Goal: Task Accomplishment & Management: Use online tool/utility

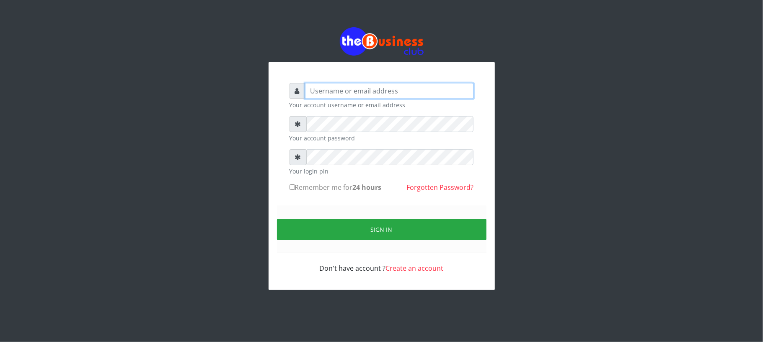
type input "Mavincio"
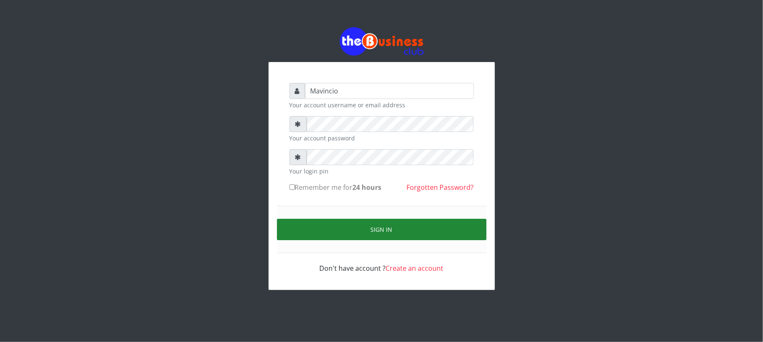
click at [374, 232] on button "Sign in" at bounding box center [381, 229] width 209 height 21
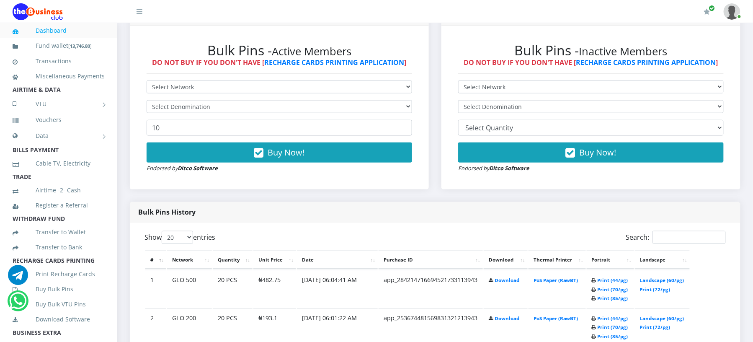
scroll to position [261, 0]
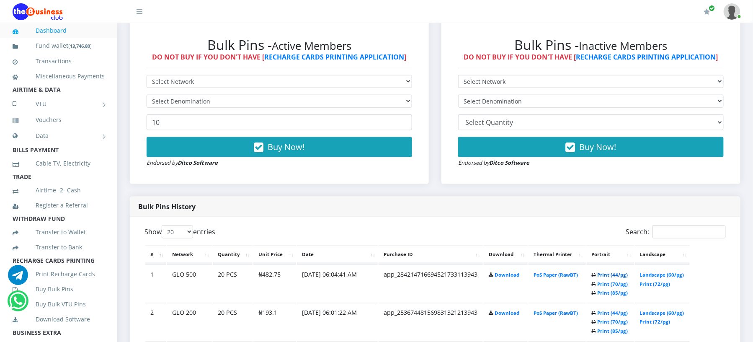
click at [609, 272] on link "Print (44/pg)" at bounding box center [613, 274] width 31 height 6
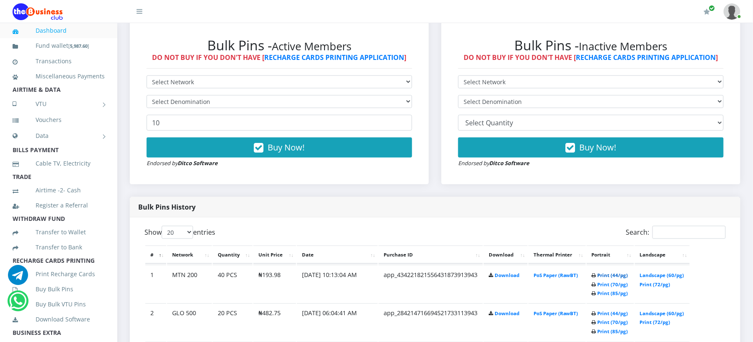
click at [601, 273] on link "Print (44/pg)" at bounding box center [613, 275] width 31 height 6
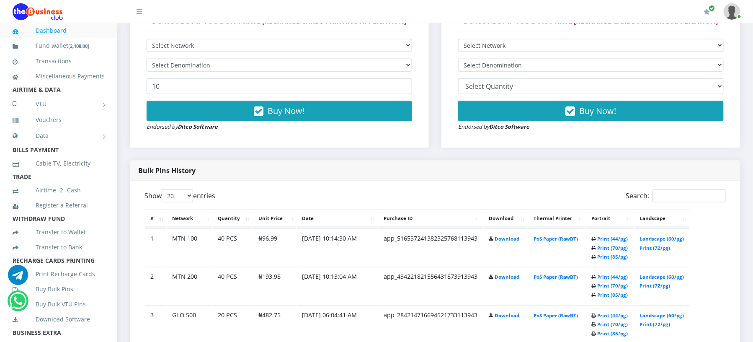
scroll to position [312, 0]
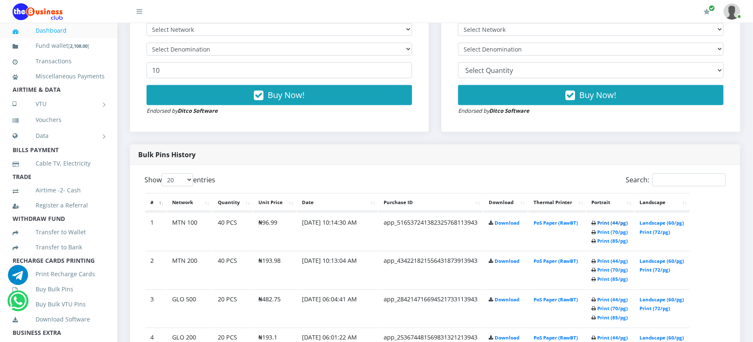
click at [607, 220] on link "Print (44/pg)" at bounding box center [613, 222] width 31 height 6
